Goal: Information Seeking & Learning: Learn about a topic

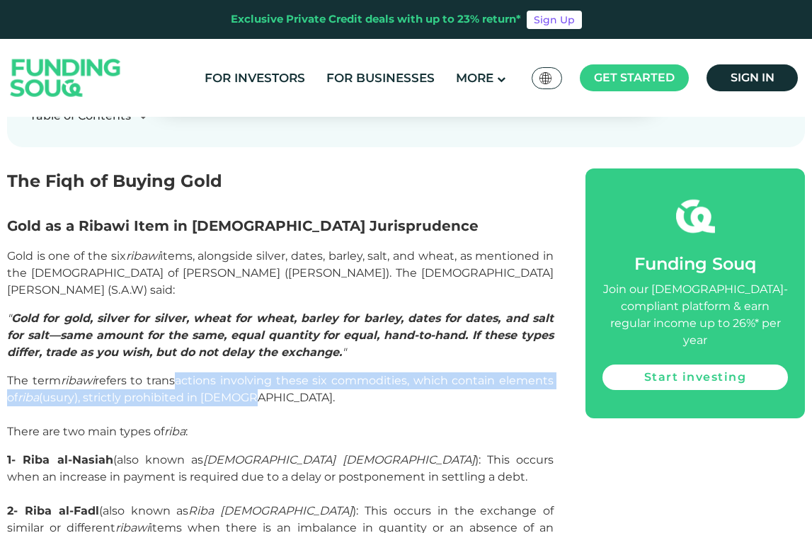
drag, startPoint x: 171, startPoint y: 314, endPoint x: 517, endPoint y: 343, distance: 347.3
click at [517, 372] on p "The term ribawi refers to transactions involving these six commodities, which c…" at bounding box center [280, 406] width 546 height 68
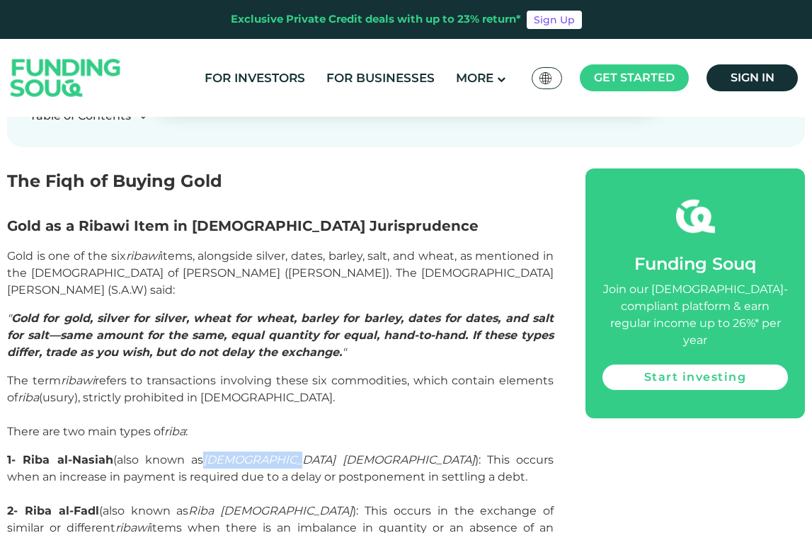
drag, startPoint x: 209, startPoint y: 397, endPoint x: 286, endPoint y: 398, distance: 77.2
click at [286, 453] on span "(also known as [DEMOGRAPHIC_DATA] ): This occurs when an increase in payment is…" at bounding box center [280, 468] width 546 height 30
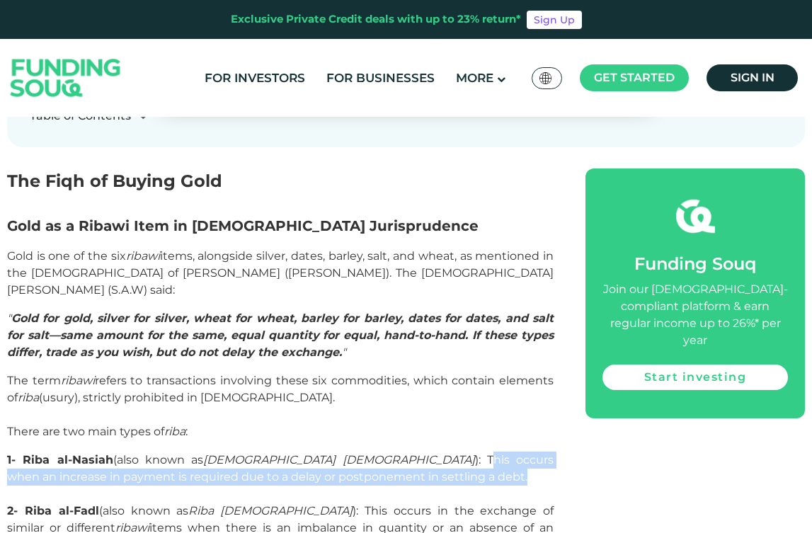
drag, startPoint x: 300, startPoint y: 397, endPoint x: 488, endPoint y: 409, distance: 188.7
click at [488, 452] on p "1- [DEMOGRAPHIC_DATA] (also known as [DEMOGRAPHIC_DATA] ): This occurs when an …" at bounding box center [280, 477] width 546 height 51
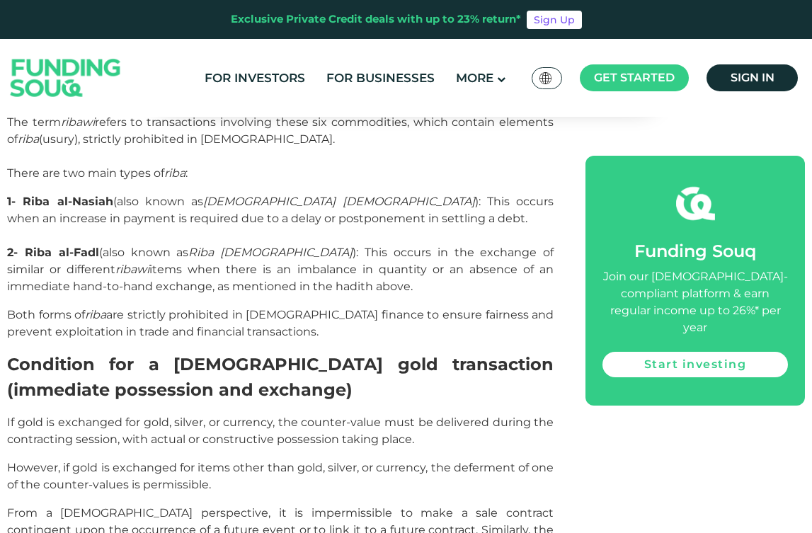
scroll to position [982, 0]
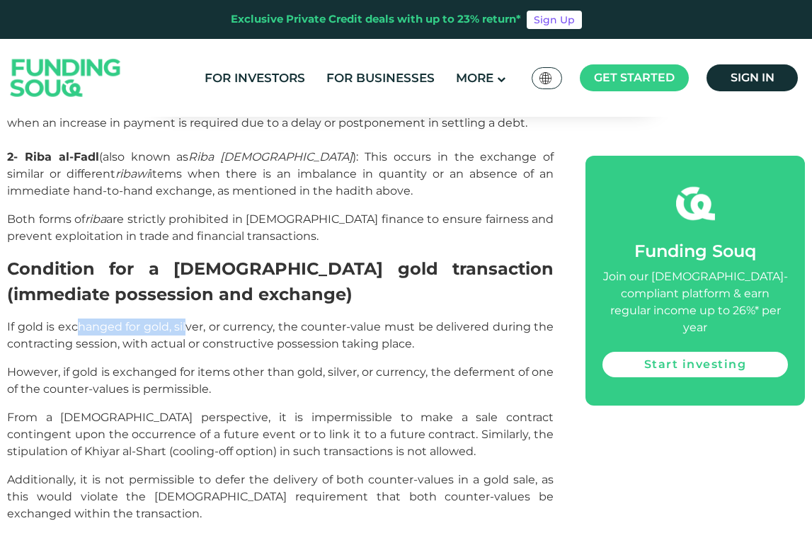
drag, startPoint x: 81, startPoint y: 263, endPoint x: 185, endPoint y: 269, distance: 103.5
click at [185, 320] on span "If gold is exchanged for gold, silver, or currency, the counter-value must be d…" at bounding box center [280, 335] width 546 height 30
